Goal: Information Seeking & Learning: Learn about a topic

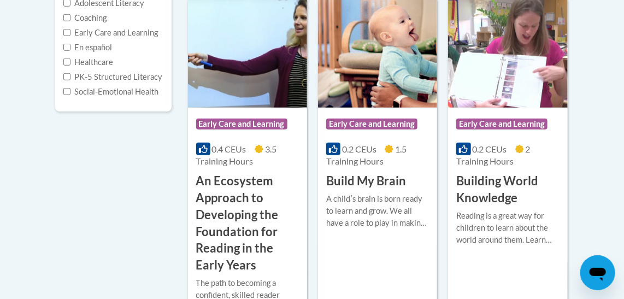
scroll to position [311, 0]
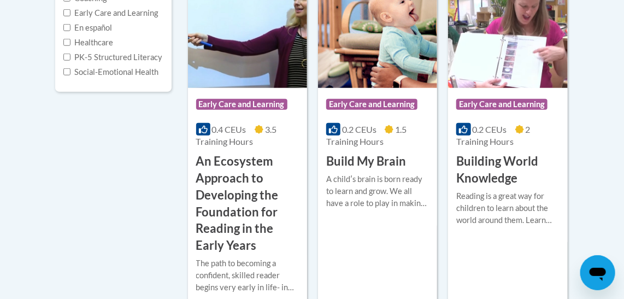
drag, startPoint x: 221, startPoint y: 233, endPoint x: 205, endPoint y: 225, distance: 17.4
click at [205, 225] on h3 "An Ecosystem Approach to Developing the Foundation for Reading in the Early Yea…" at bounding box center [247, 203] width 103 height 101
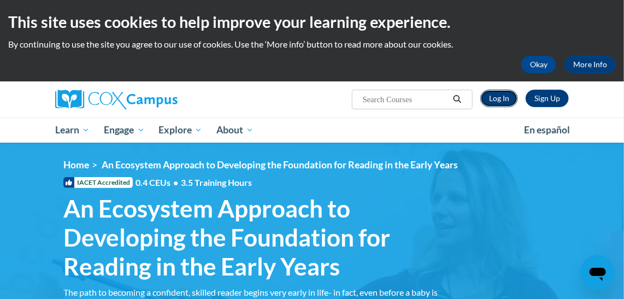
click at [504, 100] on link "Log In" at bounding box center [499, 98] width 38 height 17
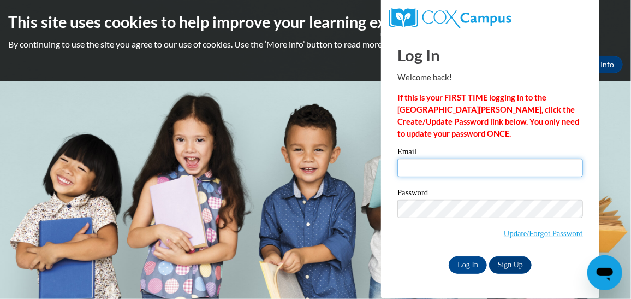
click at [425, 165] on input "Email" at bounding box center [490, 167] width 186 height 19
type input "[EMAIL_ADDRESS][DOMAIN_NAME]"
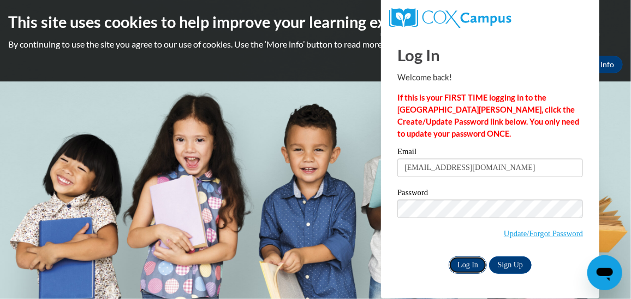
click at [476, 267] on input "Log In" at bounding box center [468, 264] width 38 height 17
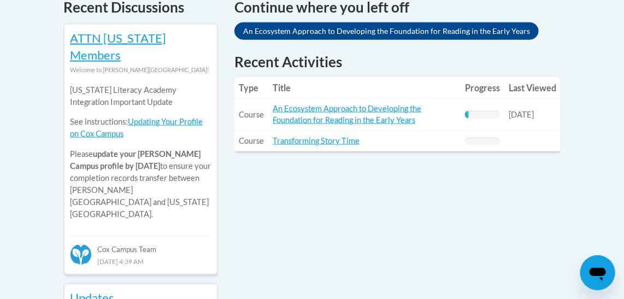
scroll to position [496, 0]
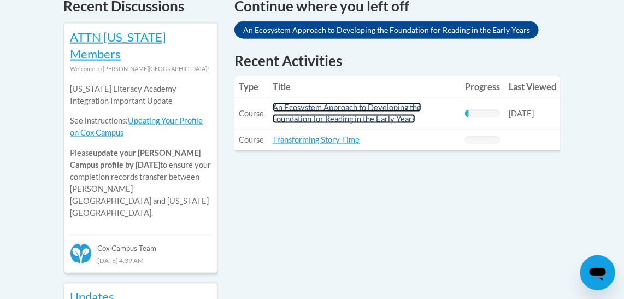
click at [306, 108] on link "An Ecosystem Approach to Developing the Foundation for Reading in the Early Yea…" at bounding box center [346, 113] width 149 height 21
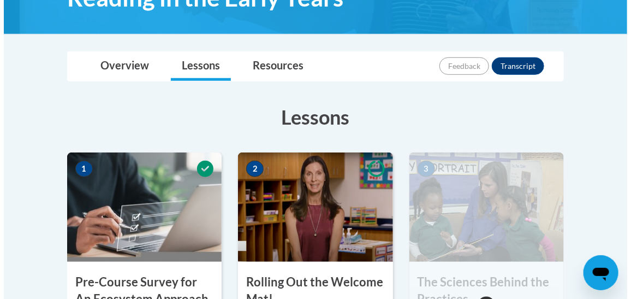
scroll to position [397, 0]
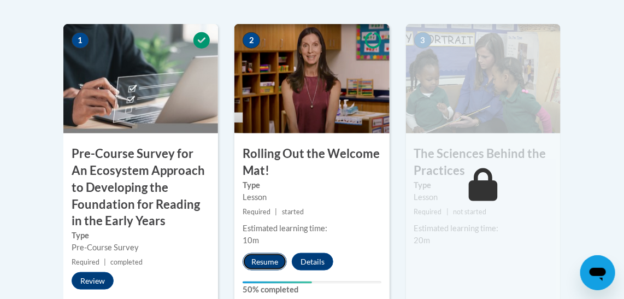
click at [269, 258] on button "Resume" at bounding box center [264, 261] width 44 height 17
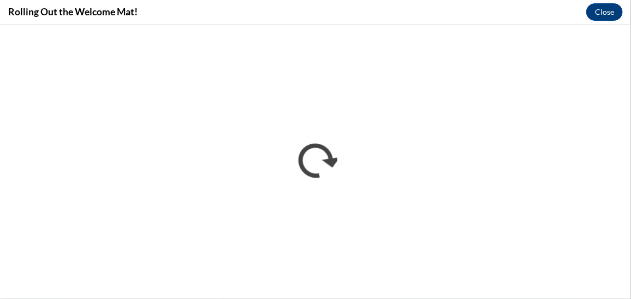
scroll to position [0, 0]
